Goal: Task Accomplishment & Management: Use online tool/utility

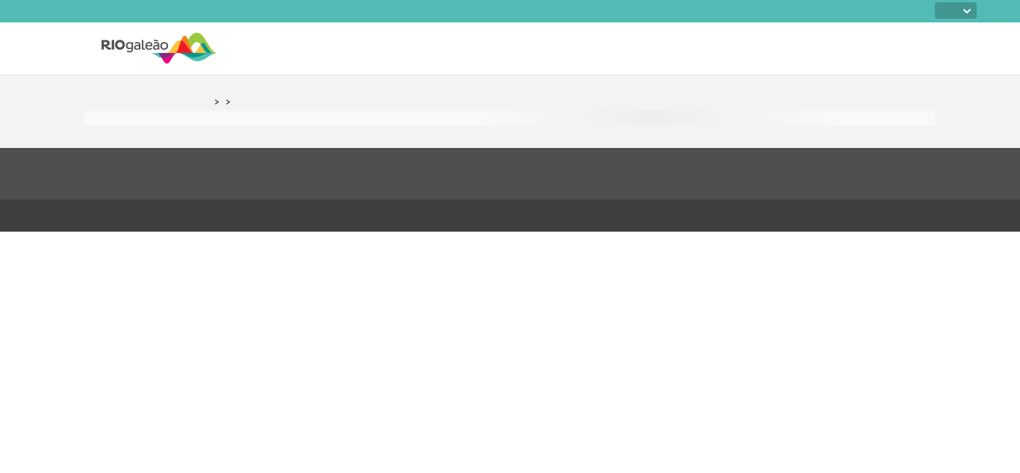
select select
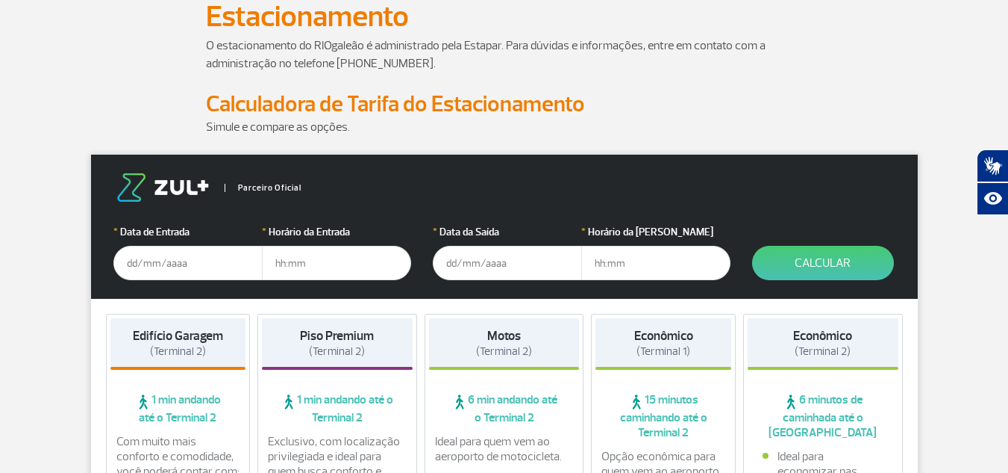
scroll to position [149, 0]
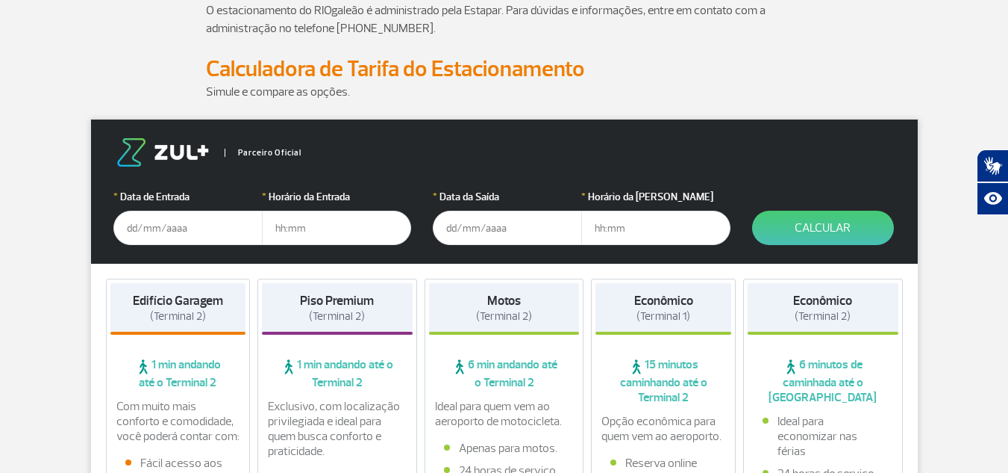
click at [179, 226] on input "text" at bounding box center [187, 227] width 149 height 34
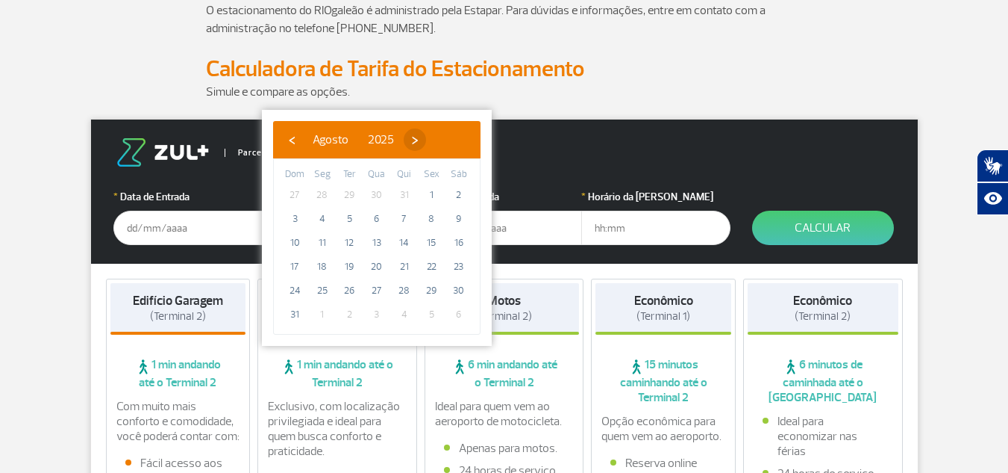
click at [426, 143] on span "›" at bounding box center [415, 139] width 22 height 22
click at [435, 197] on span "5" at bounding box center [432, 195] width 24 height 24
type input "[DATE]"
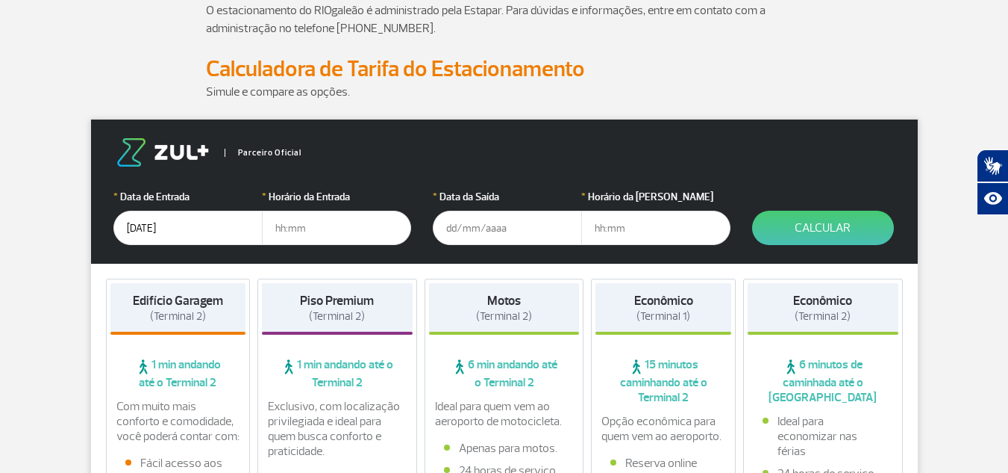
click at [345, 228] on input "text" at bounding box center [336, 227] width 149 height 34
click at [301, 222] on input "text" at bounding box center [336, 227] width 149 height 34
type input "17:00"
click at [472, 230] on input "text" at bounding box center [507, 227] width 149 height 34
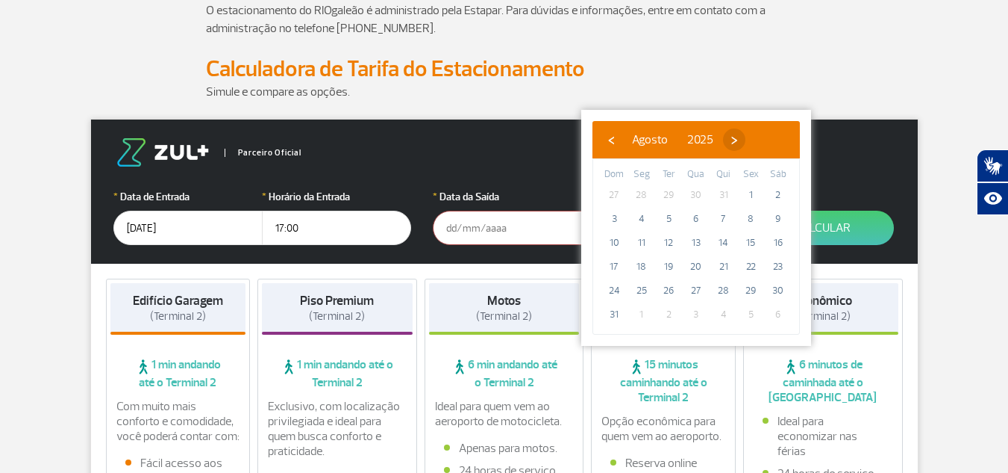
click at [746, 132] on span "›" at bounding box center [734, 139] width 22 height 22
click at [621, 222] on span "7" at bounding box center [614, 219] width 24 height 24
type input "[DATE]"
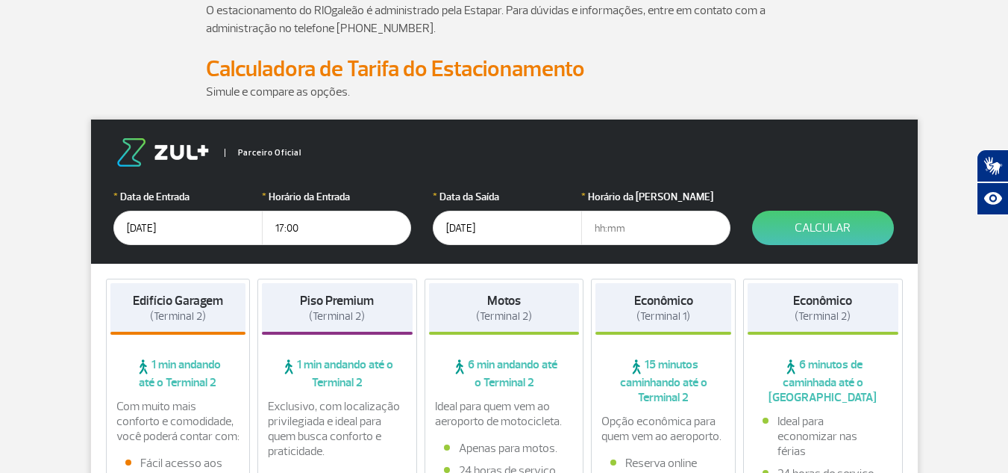
click at [618, 230] on input "text" at bounding box center [655, 227] width 149 height 34
type input "21:30"
click at [836, 237] on button "Calcular" at bounding box center [823, 227] width 142 height 34
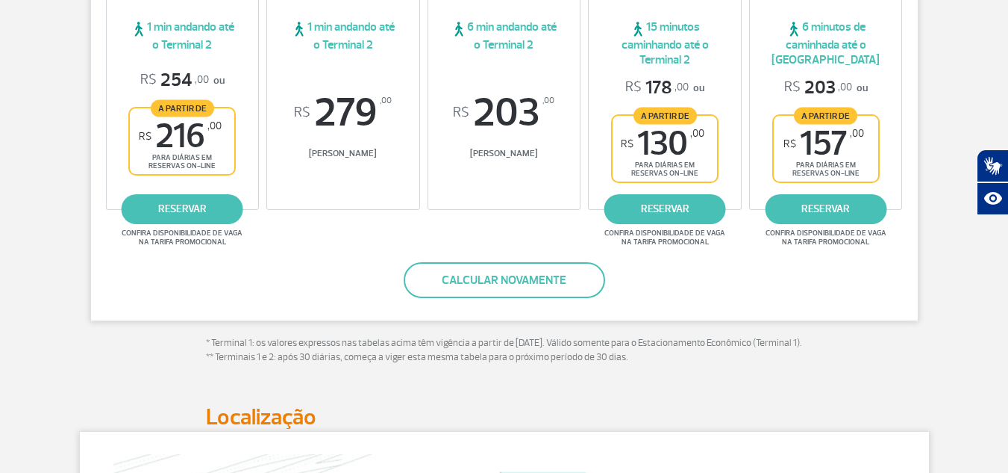
scroll to position [373, 0]
